Goal: Find specific page/section: Find specific page/section

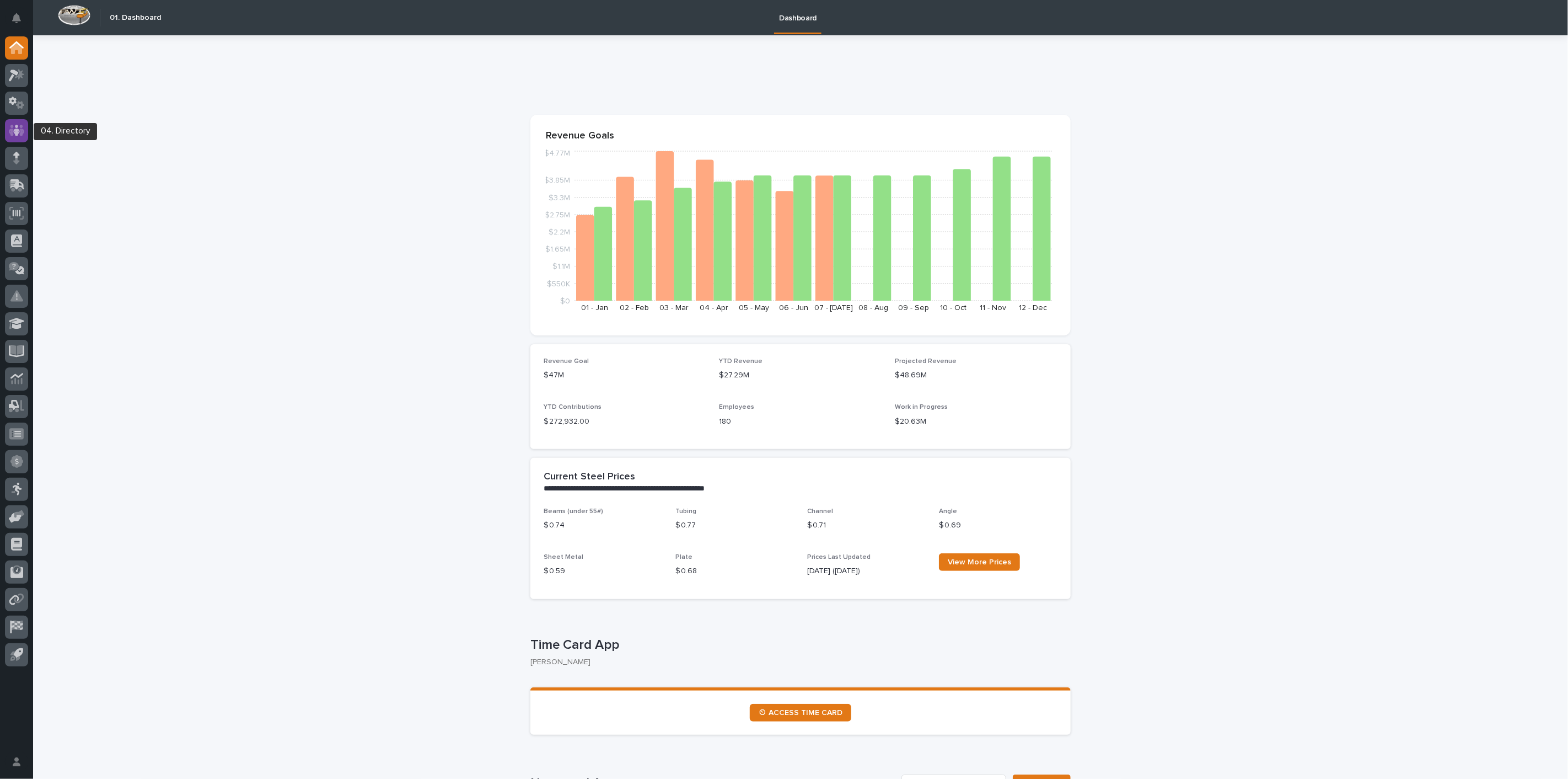
click at [19, 130] on icon at bounding box center [16, 130] width 7 height 11
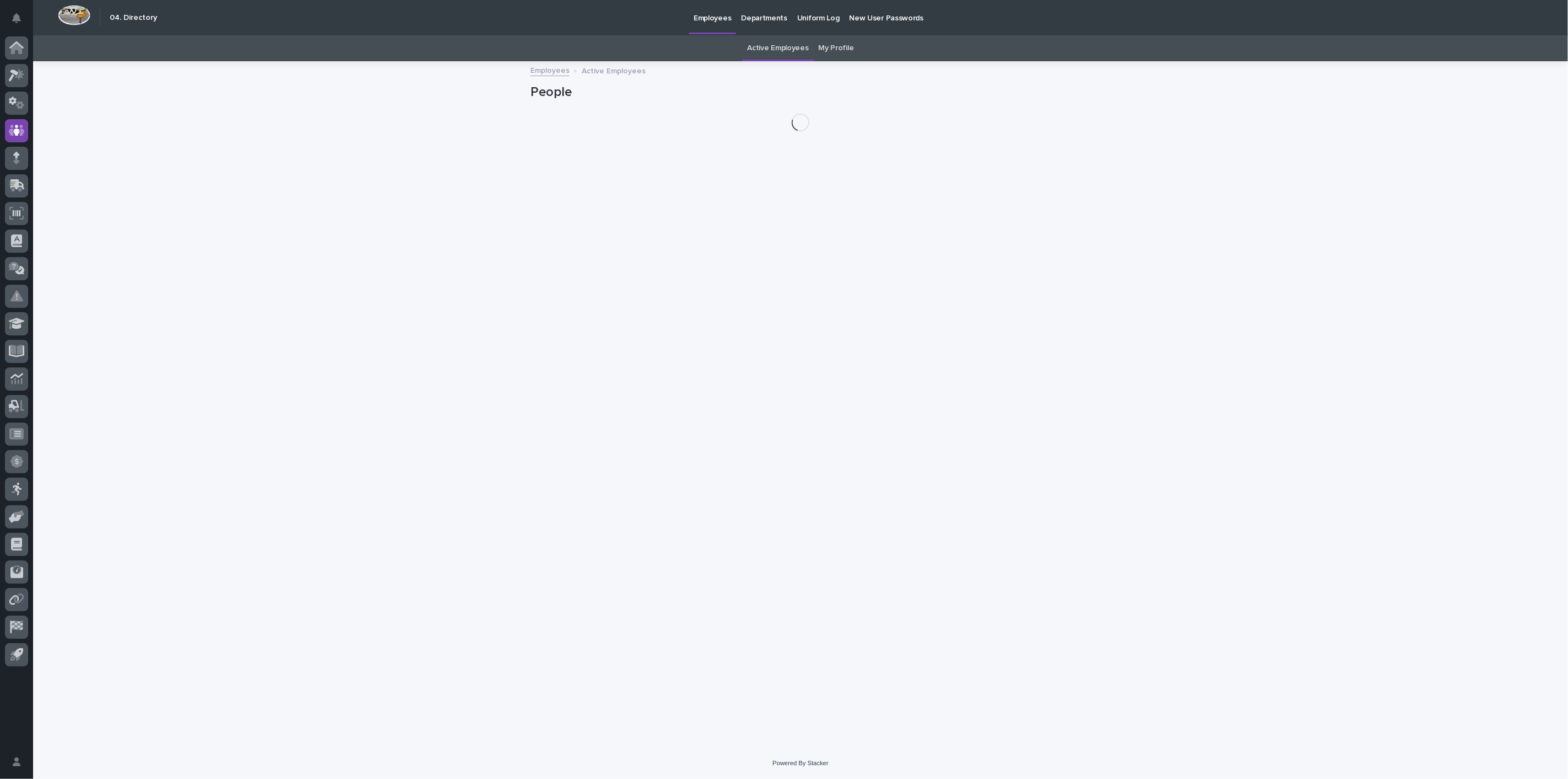
click at [824, 48] on link "My Profile" at bounding box center [836, 48] width 35 height 26
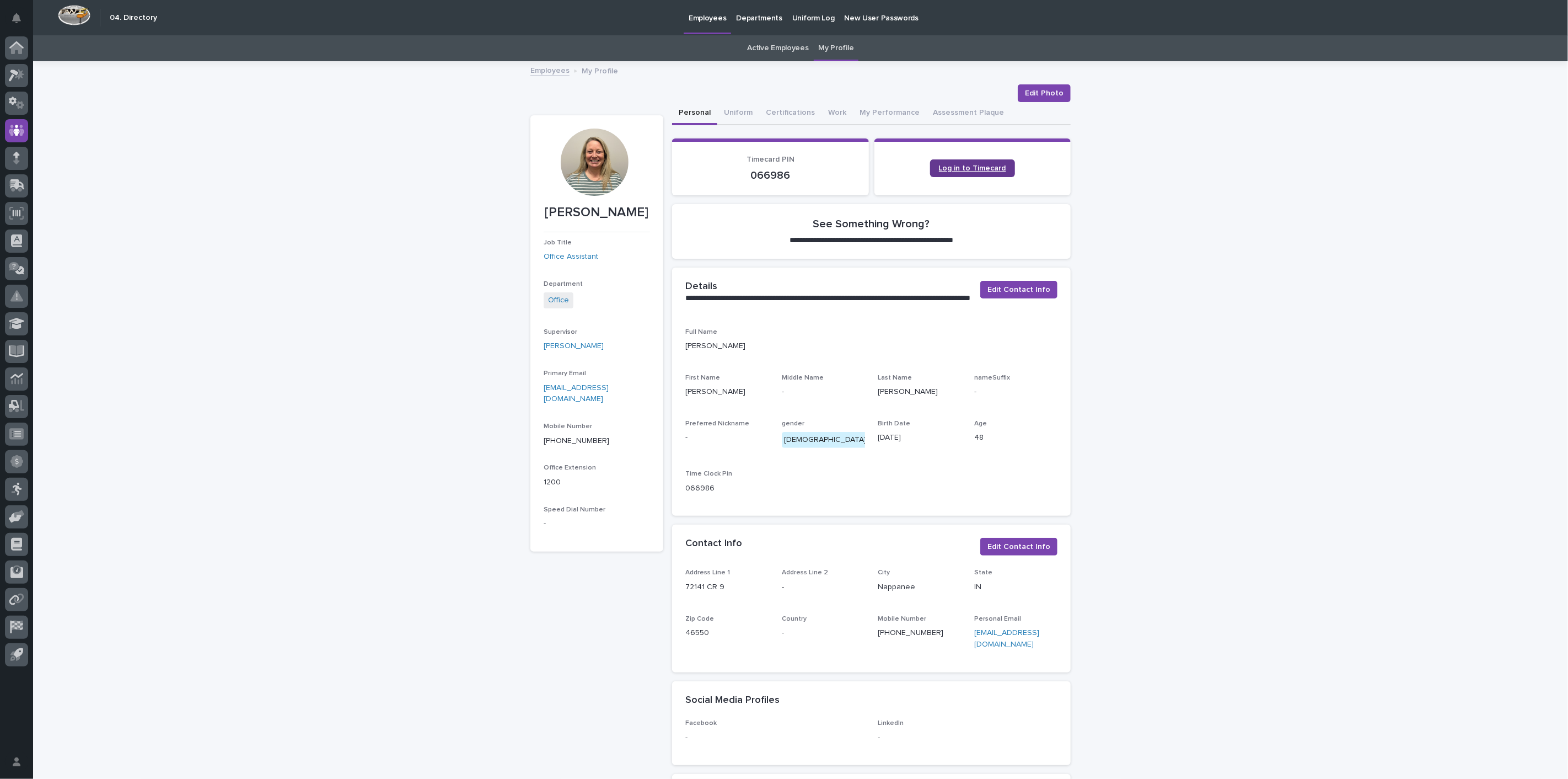
click at [974, 173] on link "Log in to Timecard" at bounding box center [972, 168] width 85 height 18
click at [10, 76] on icon at bounding box center [16, 75] width 16 height 13
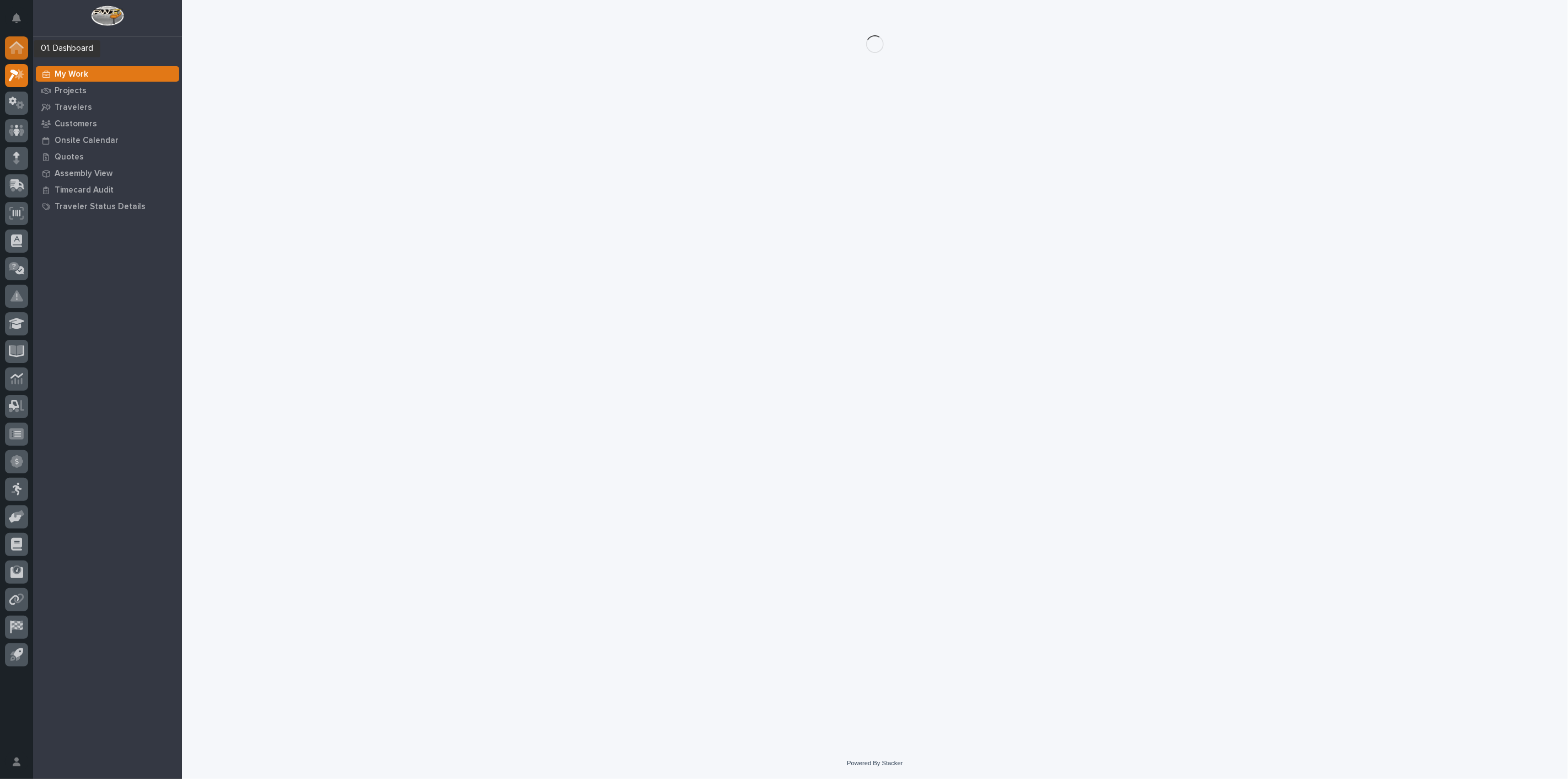
click at [23, 48] on div at bounding box center [16, 48] width 23 height 23
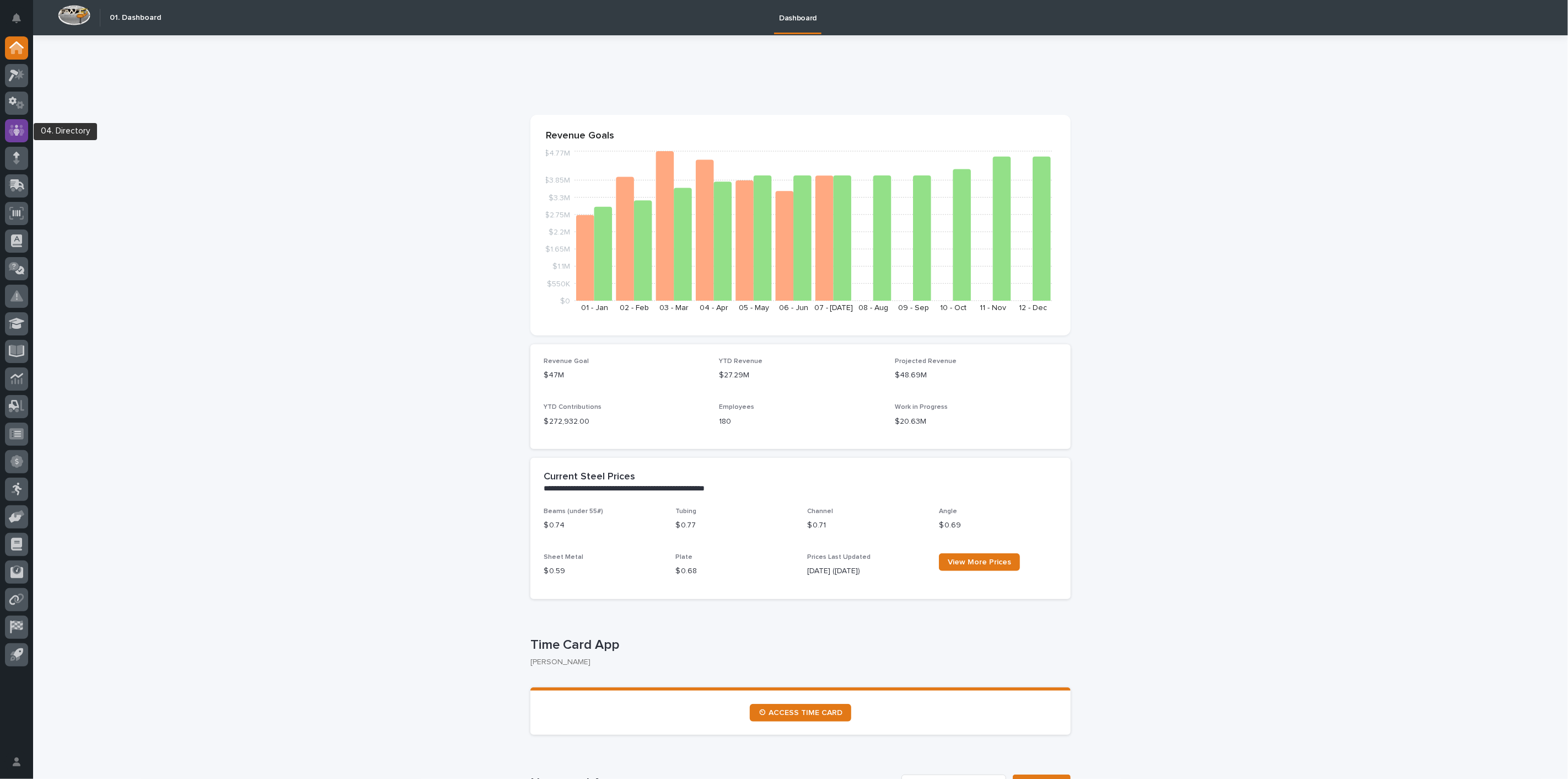
click at [15, 122] on div at bounding box center [16, 131] width 23 height 23
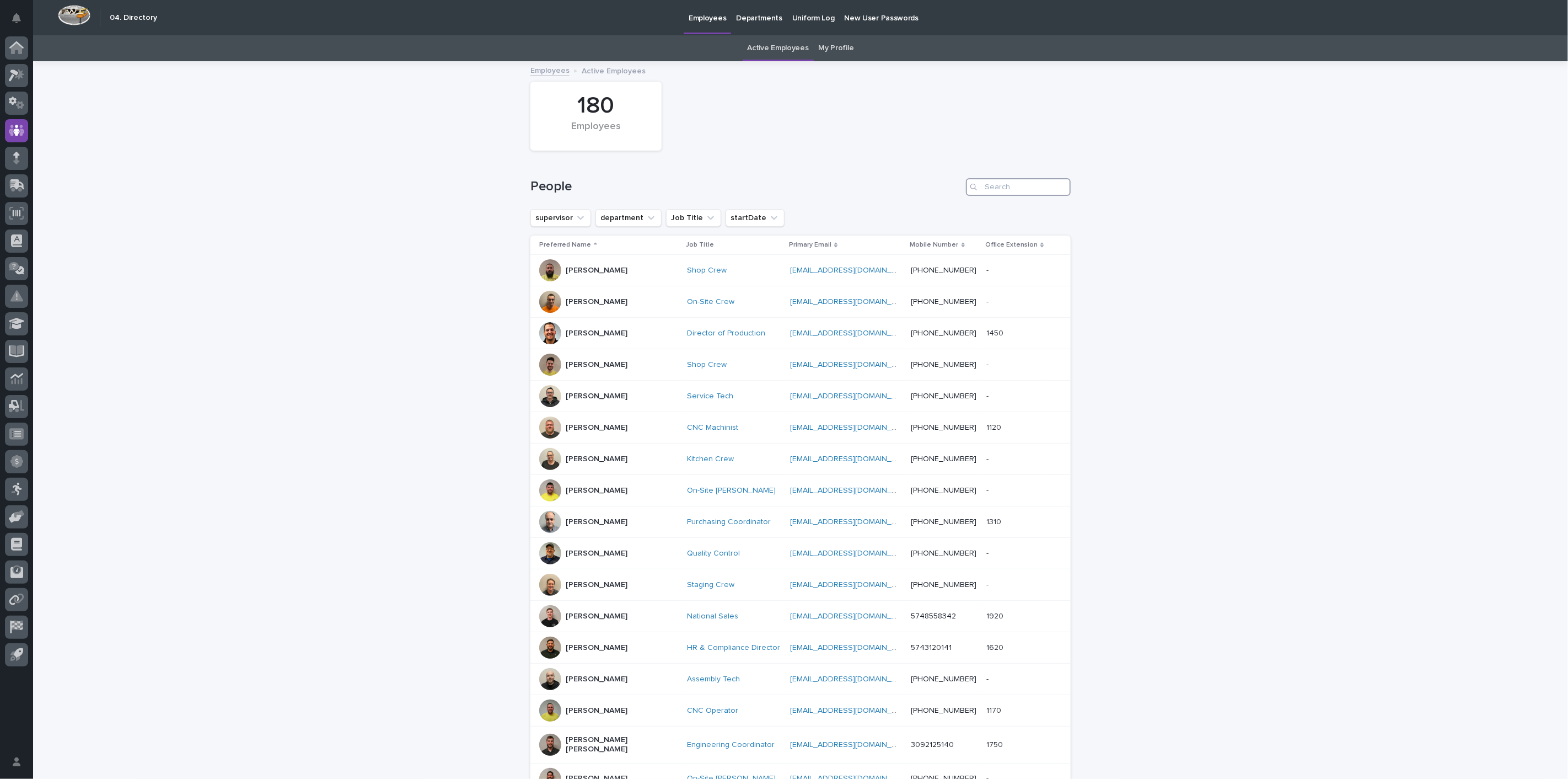
click at [1013, 183] on input "Search" at bounding box center [1018, 187] width 105 height 18
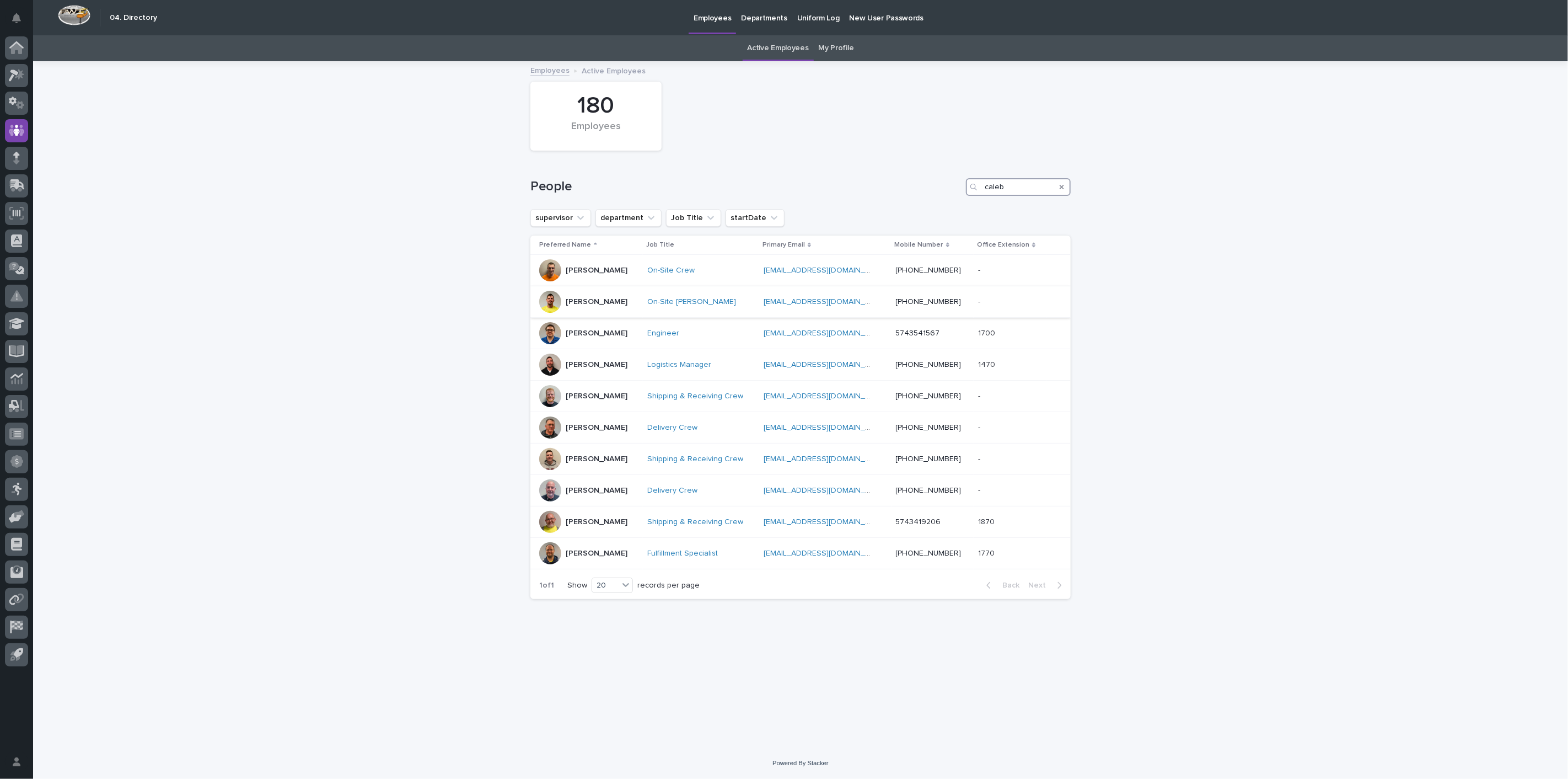
type input "caleb"
click at [603, 301] on p "[PERSON_NAME]" at bounding box center [596, 301] width 61 height 9
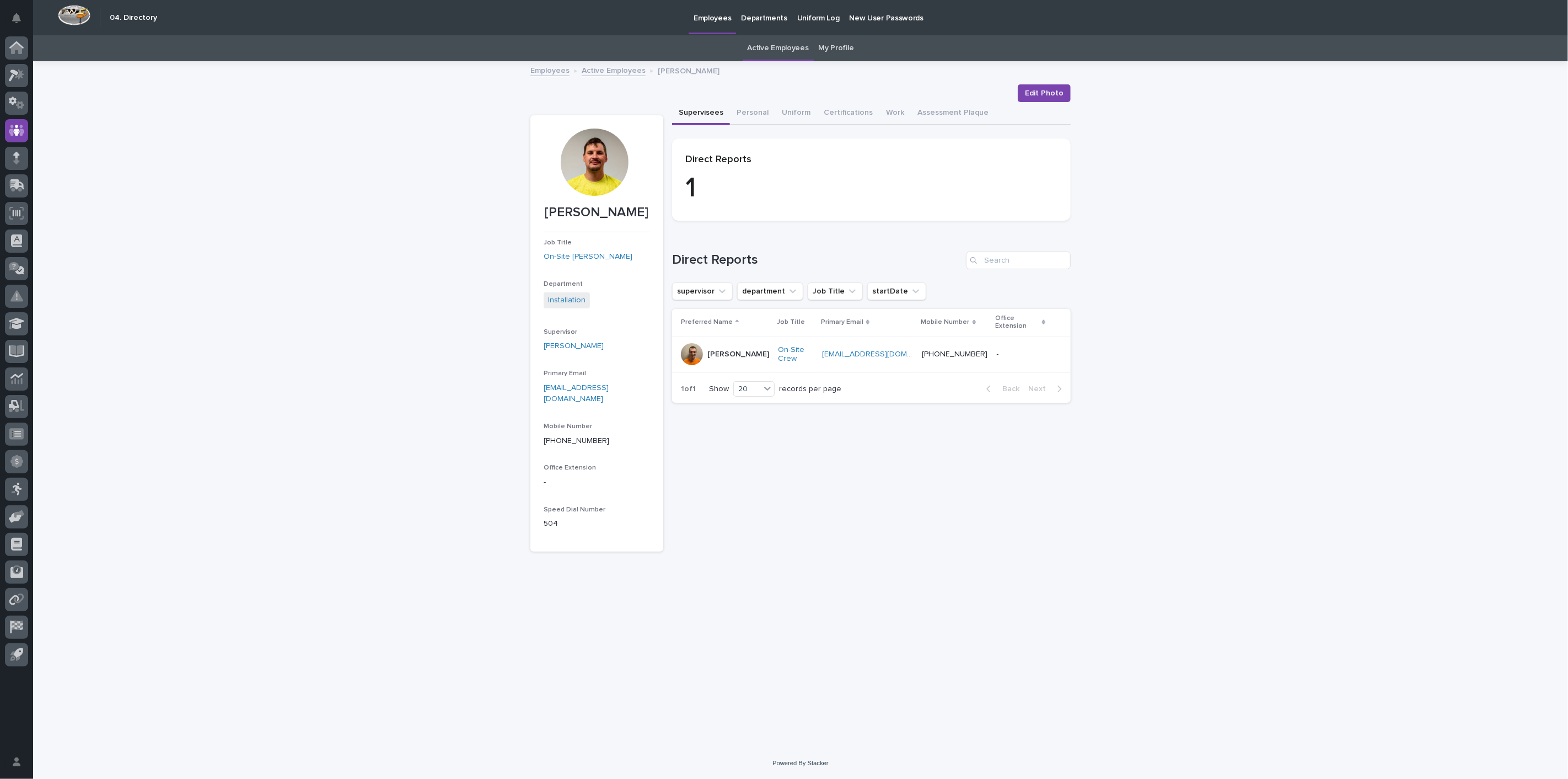
click at [724, 350] on p "[PERSON_NAME]" at bounding box center [738, 354] width 61 height 9
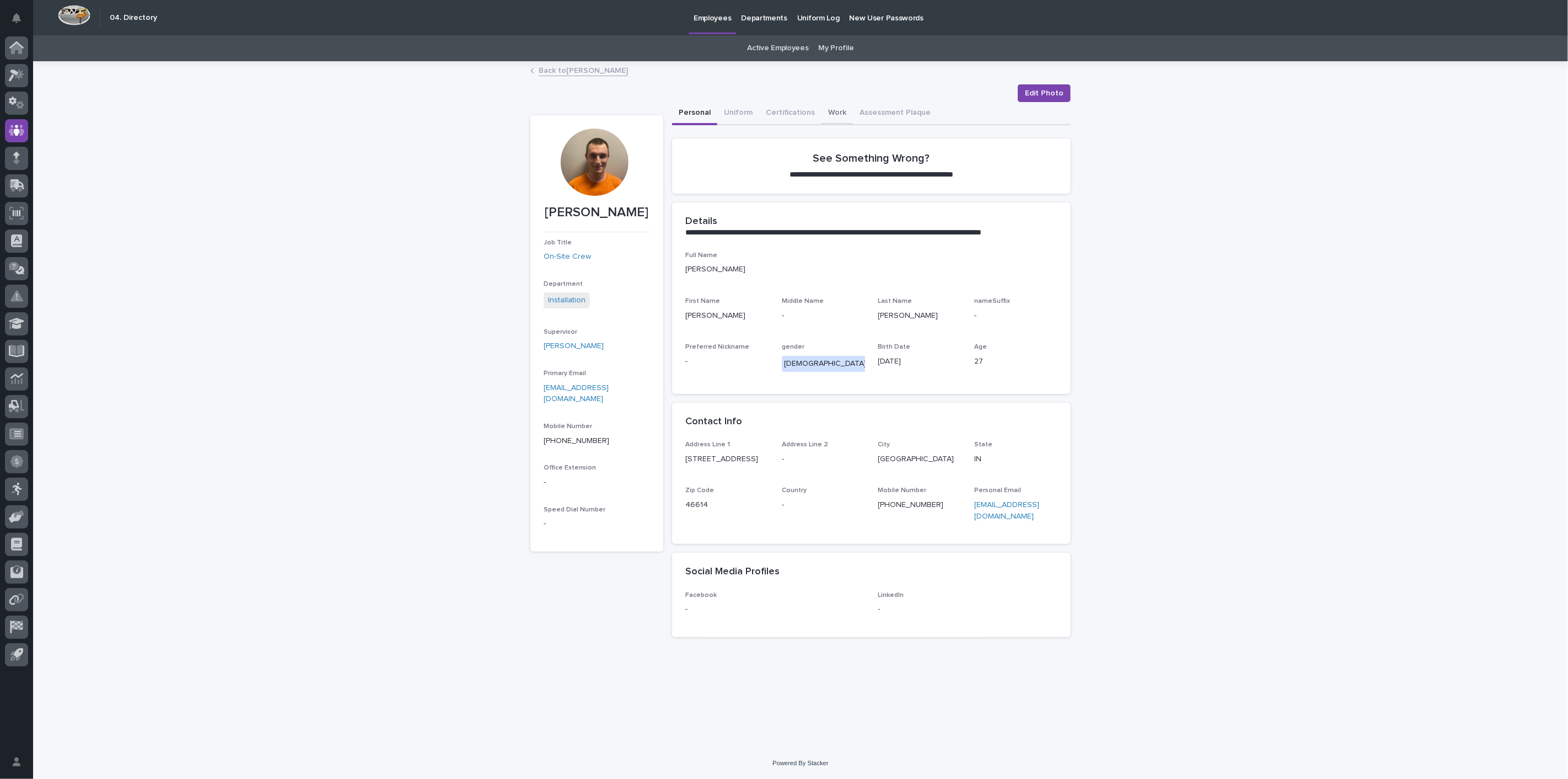
click at [842, 111] on div "Personal Uniform Certifications Work Assessment Plaque" at bounding box center [871, 114] width 399 height 23
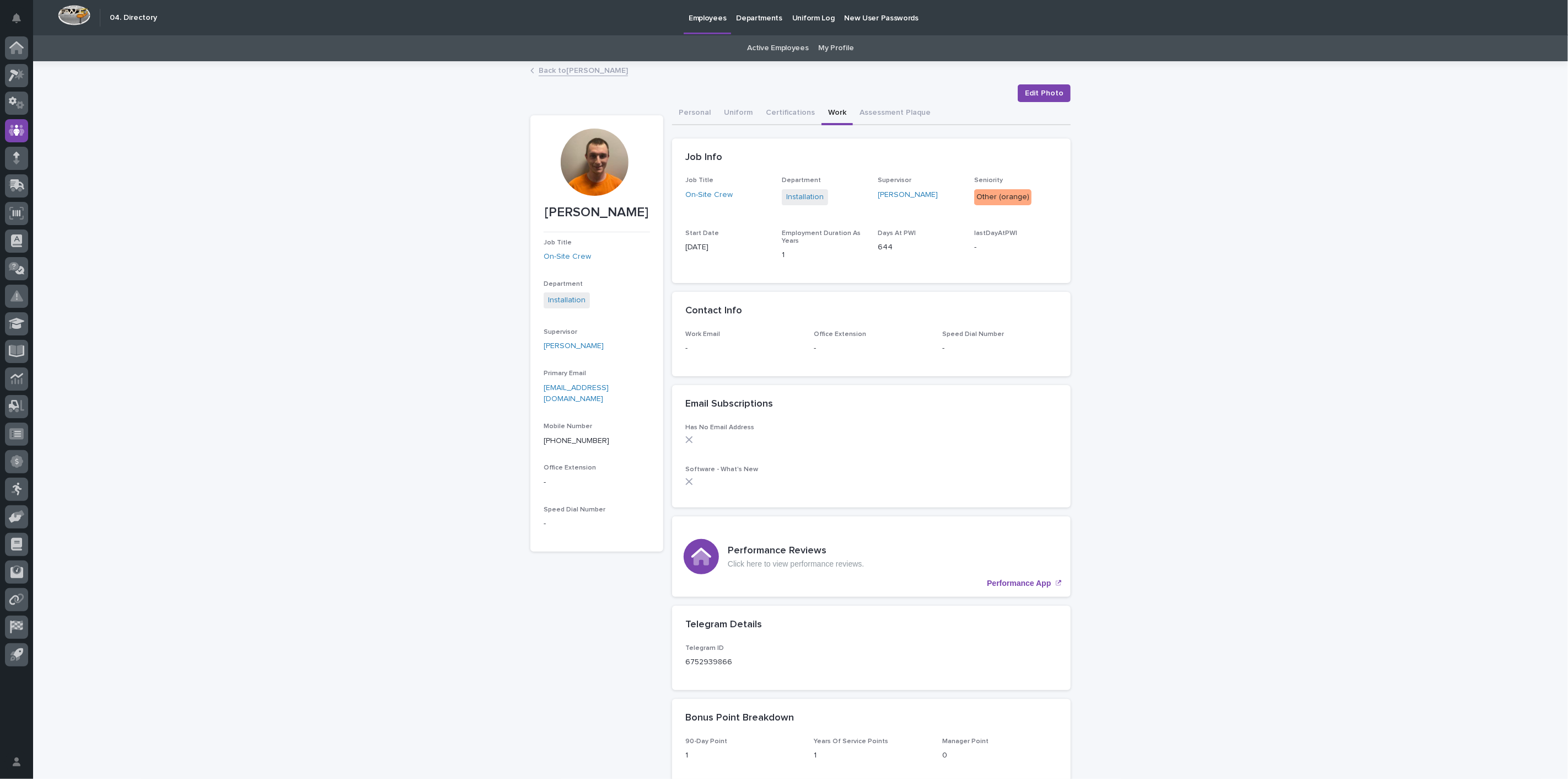
click at [567, 71] on link "Back to [PERSON_NAME]" at bounding box center [583, 69] width 89 height 13
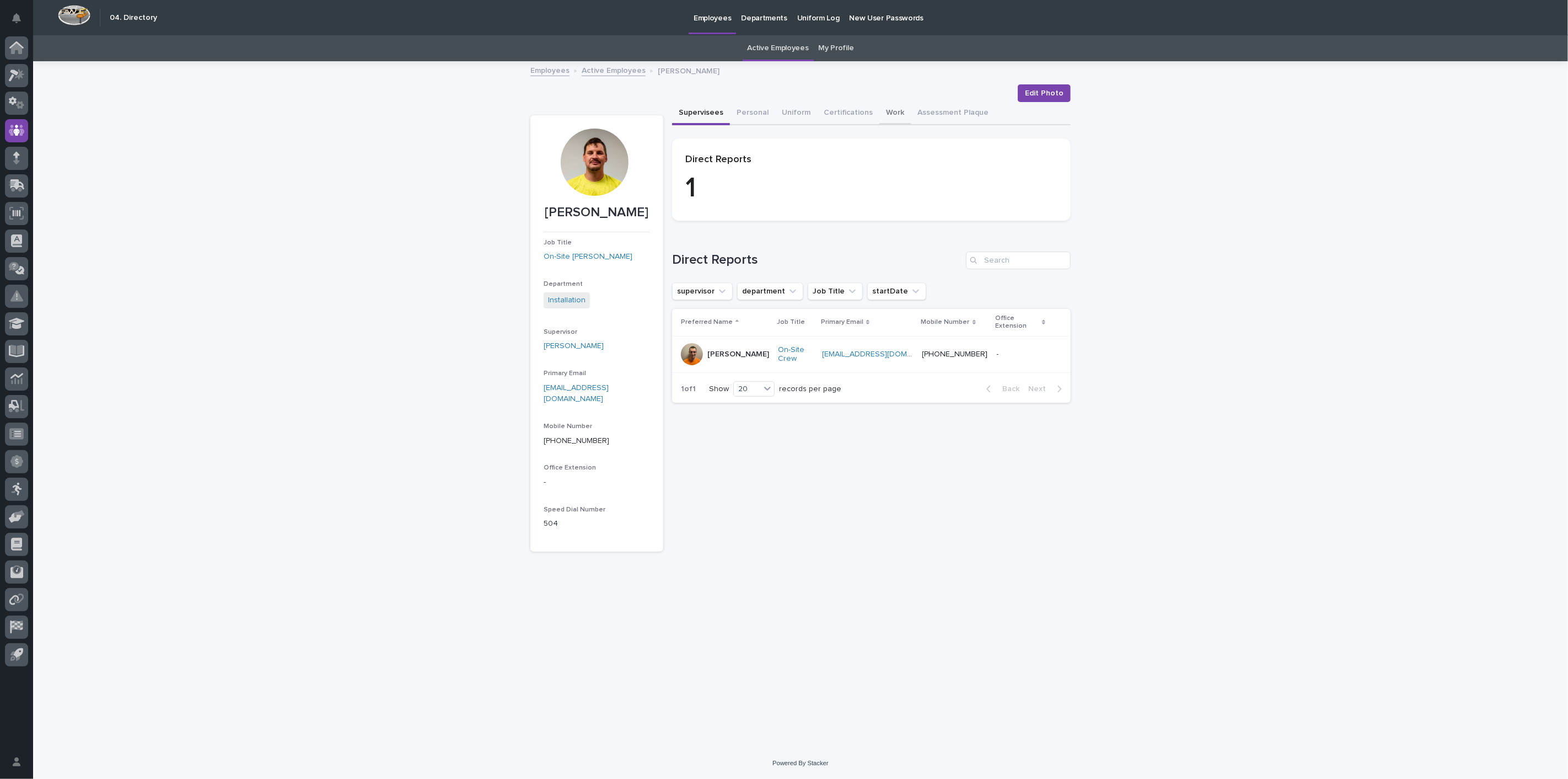
click at [891, 111] on button "Work" at bounding box center [895, 114] width 32 height 23
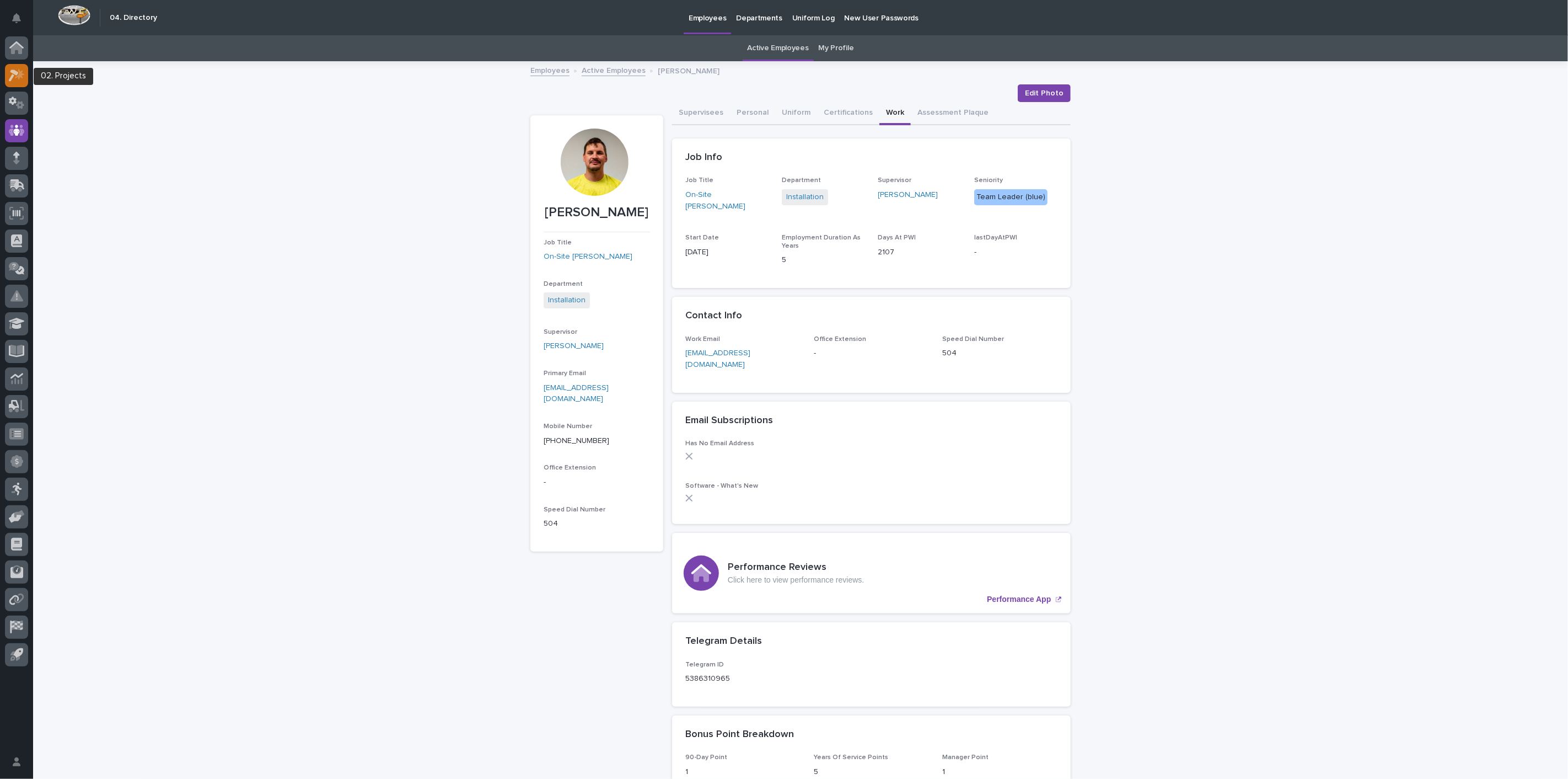
click at [17, 81] on div at bounding box center [16, 76] width 23 height 23
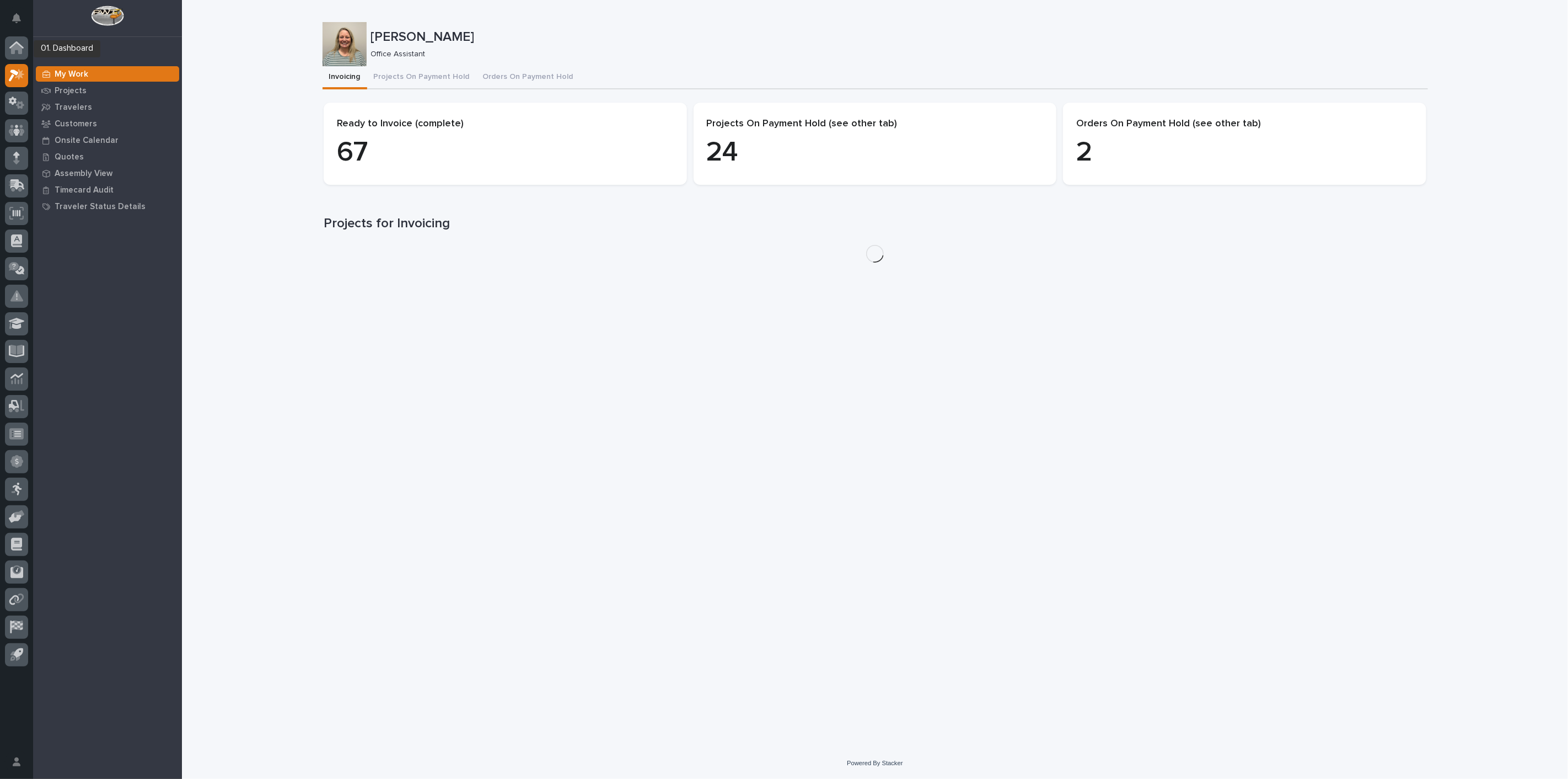
click at [17, 50] on icon at bounding box center [16, 48] width 15 height 13
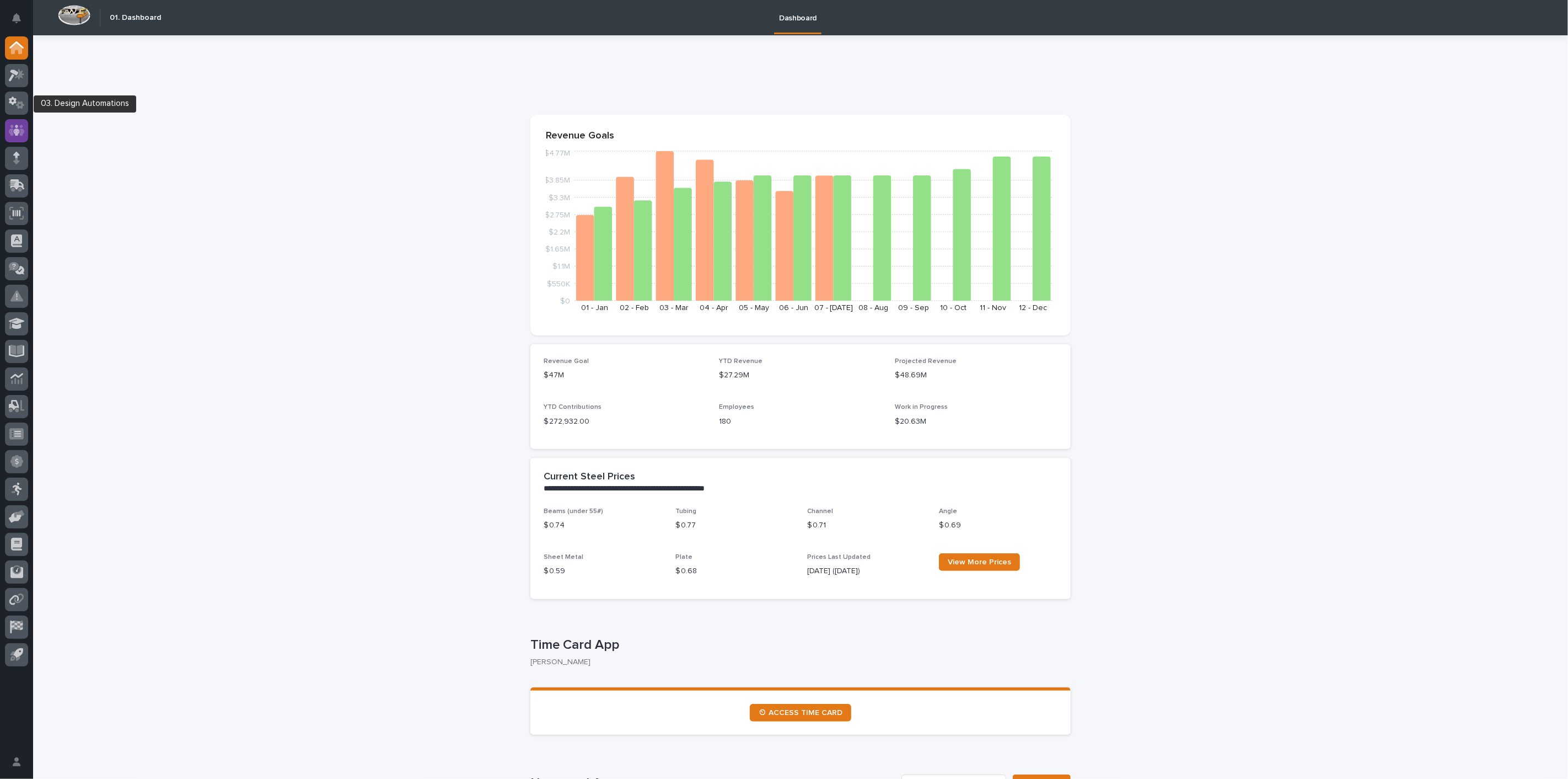
click at [20, 120] on div at bounding box center [16, 131] width 23 height 23
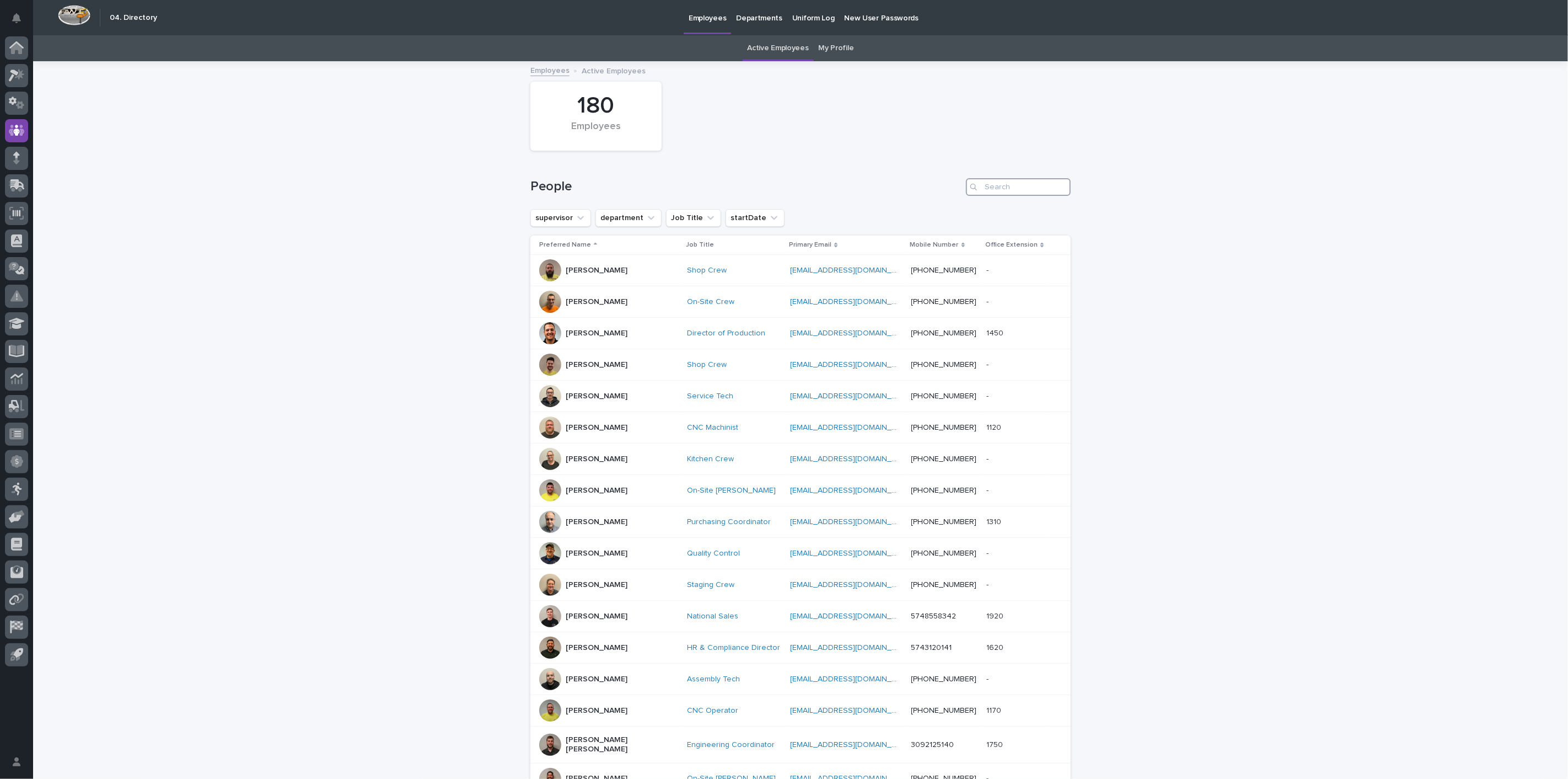
click at [986, 191] on input "Search" at bounding box center [1018, 187] width 105 height 18
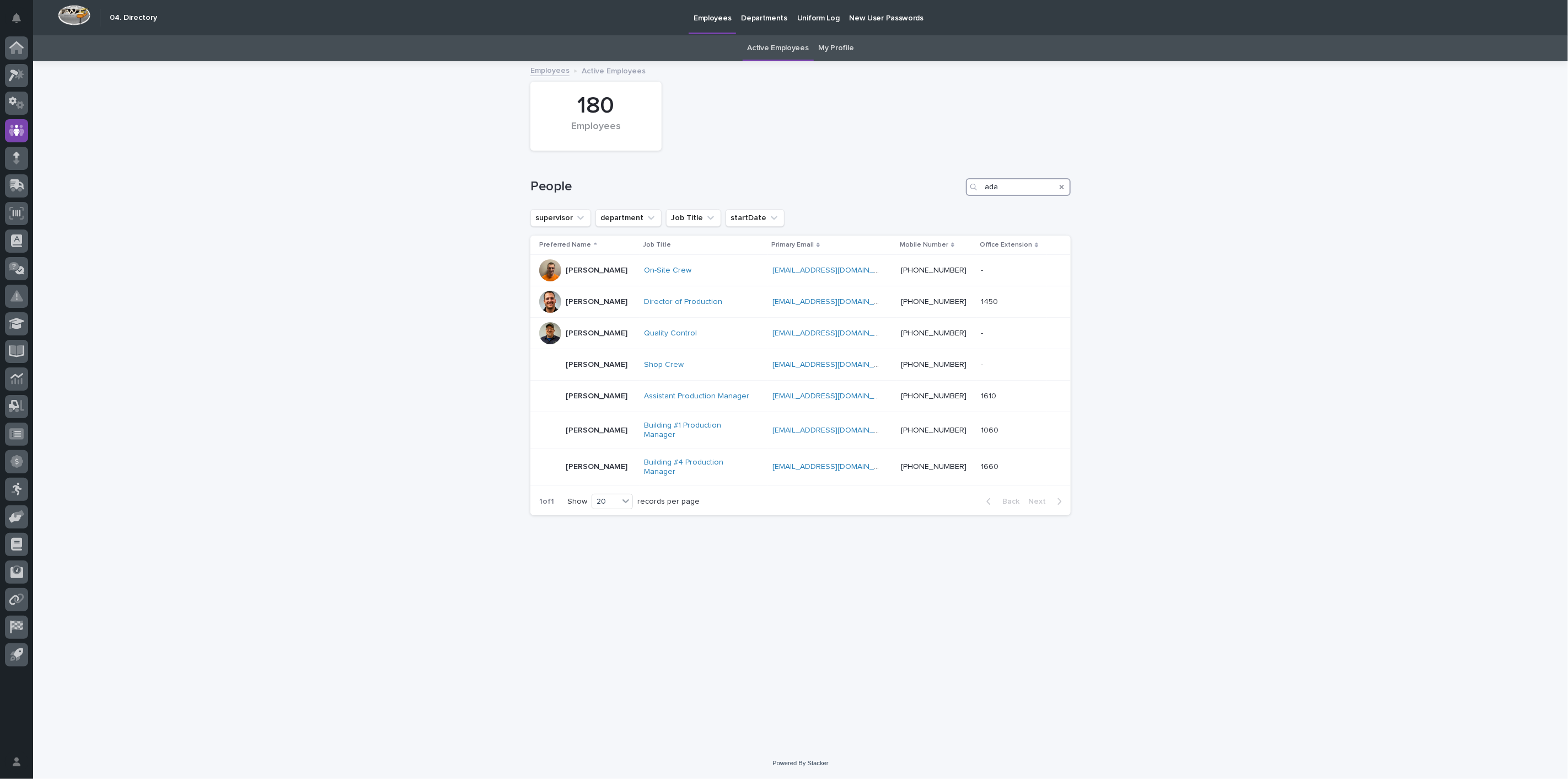
type input "ada"
click at [17, 45] on icon at bounding box center [16, 49] width 11 height 11
